Goal: Task Accomplishment & Management: Complete application form

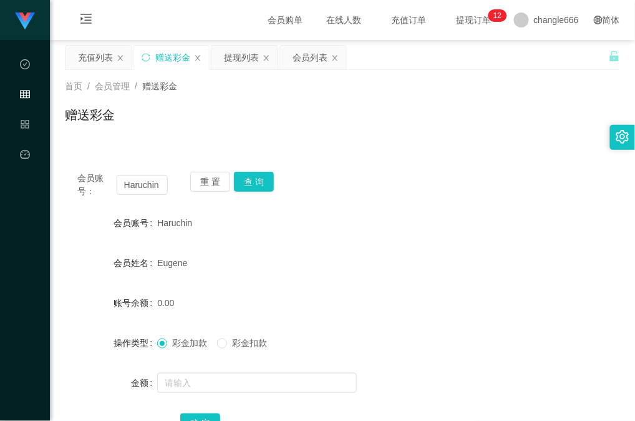
drag, startPoint x: 444, startPoint y: 156, endPoint x: 310, endPoint y: 16, distance: 193.8
click at [443, 156] on div "会员账号： Haruchin 重 置 查 询 会员账号 Haruchin 会员姓名 [PERSON_NAME] 账号余额 0.00 操作类型 彩金加款 彩金扣…" at bounding box center [342, 303] width 555 height 318
click at [238, 373] on input "text" at bounding box center [257, 383] width 200 height 20
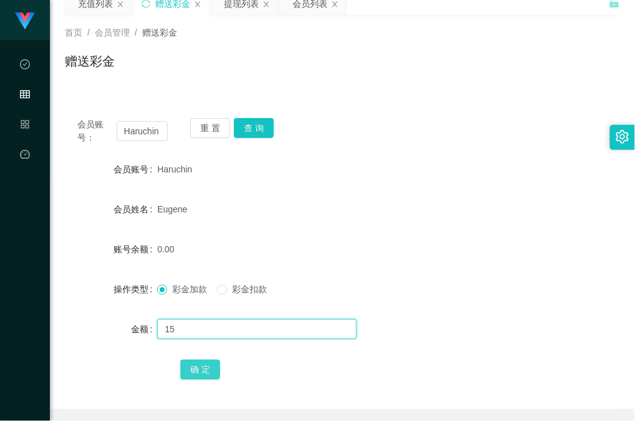
scroll to position [83, 0]
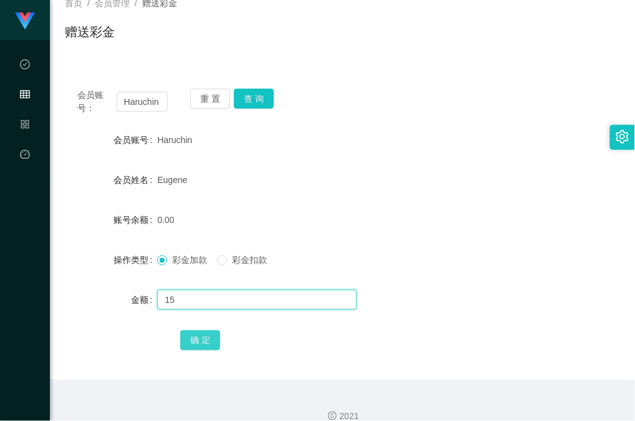
type input "15"
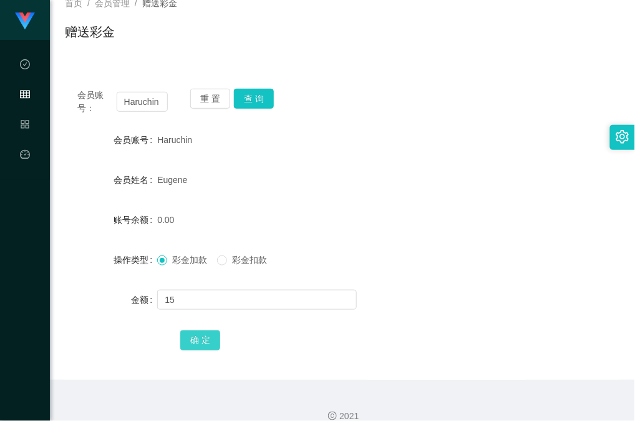
click at [203, 333] on button "确 定" at bounding box center [200, 340] width 40 height 20
click at [285, 287] on div at bounding box center [319, 299] width 324 height 25
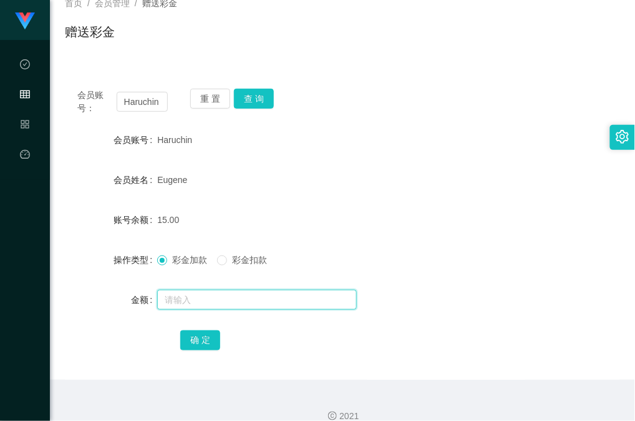
click at [241, 303] on input "text" at bounding box center [257, 300] width 200 height 20
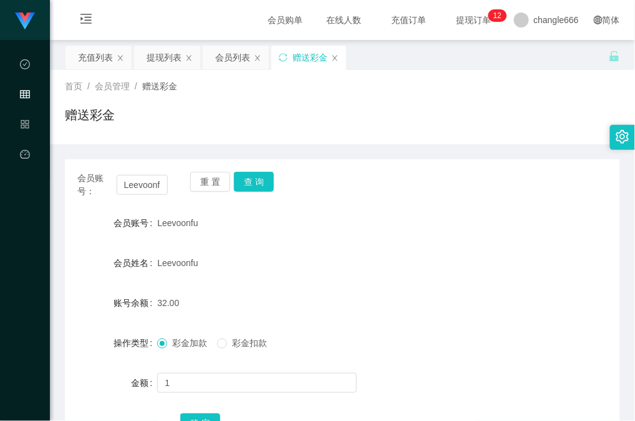
scroll to position [83, 0]
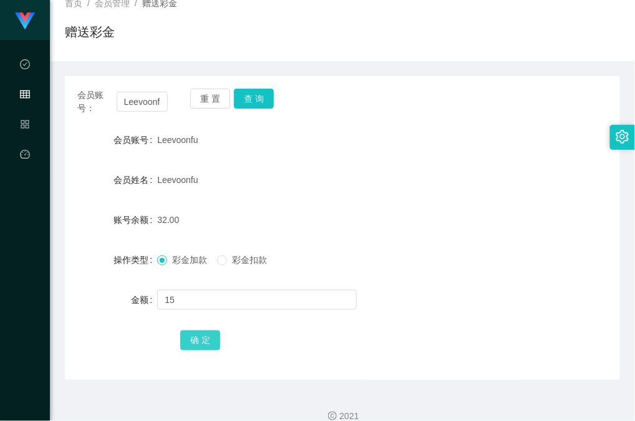
type input "15"
click at [200, 335] on button "确 定" at bounding box center [200, 340] width 40 height 20
